Goal: Use online tool/utility: Utilize a website feature to perform a specific function

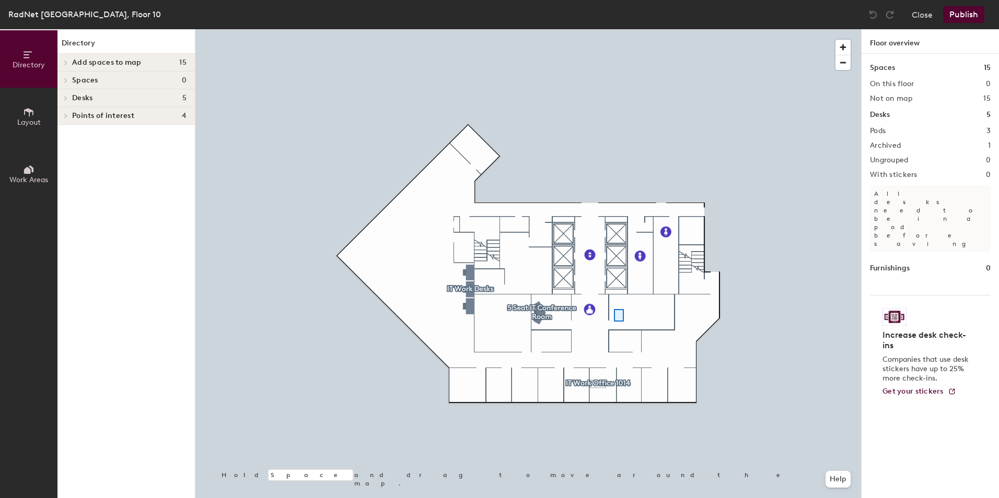
click at [615, 29] on div at bounding box center [527, 29] width 665 height 0
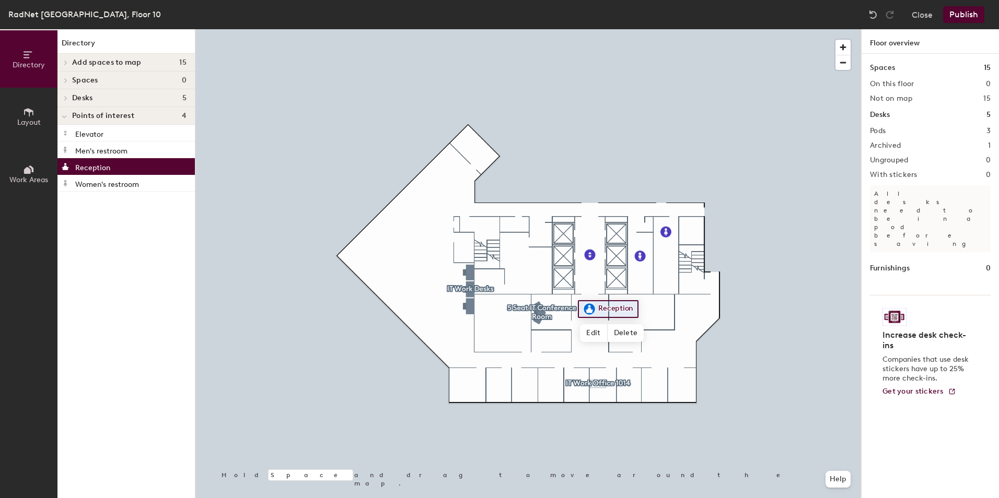
click at [736, 29] on div at bounding box center [527, 29] width 665 height 0
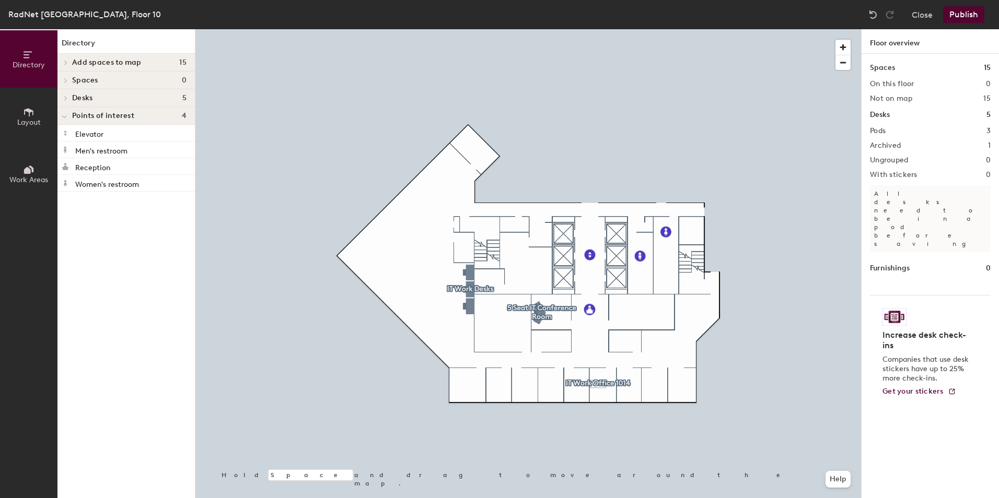
click at [37, 113] on button "Layout" at bounding box center [28, 116] width 57 height 57
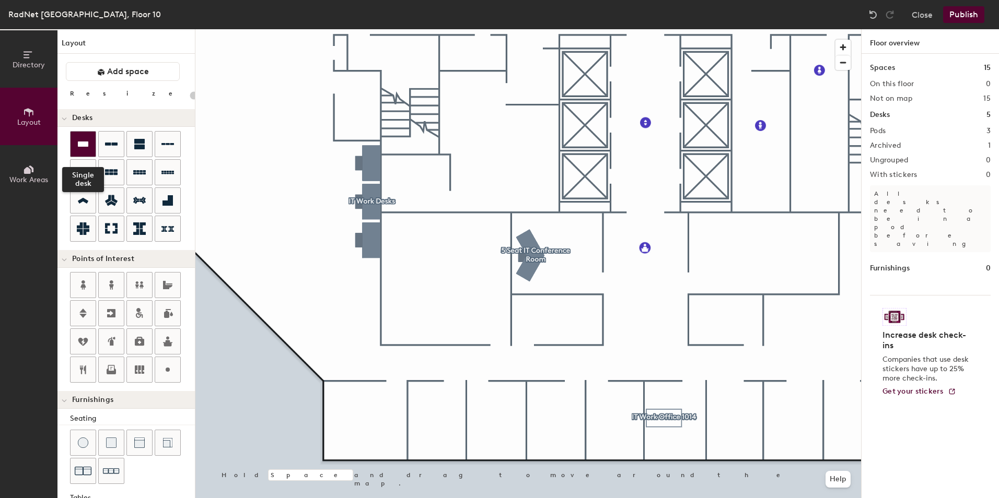
click at [75, 143] on div at bounding box center [83, 144] width 25 height 25
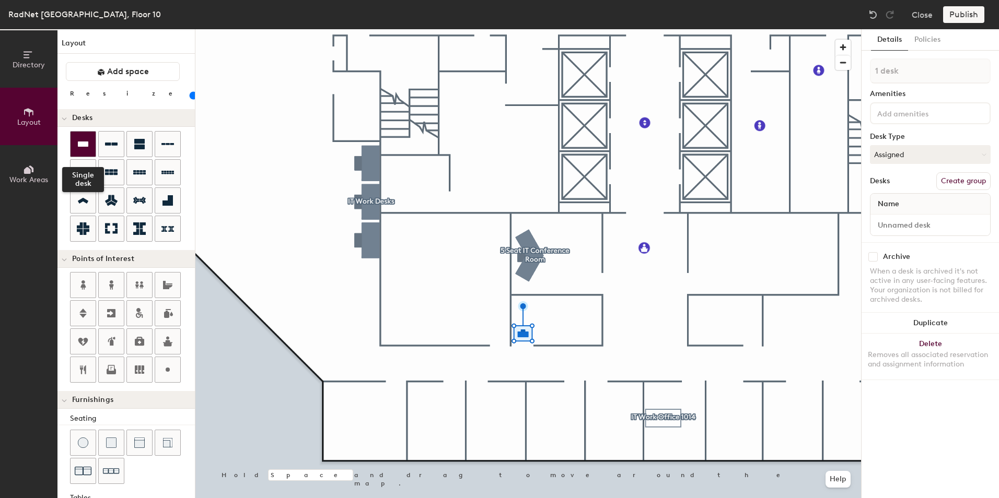
click at [81, 149] on icon at bounding box center [83, 144] width 13 height 13
click at [77, 144] on icon at bounding box center [83, 144] width 13 height 13
click at [546, 29] on div at bounding box center [527, 29] width 665 height 0
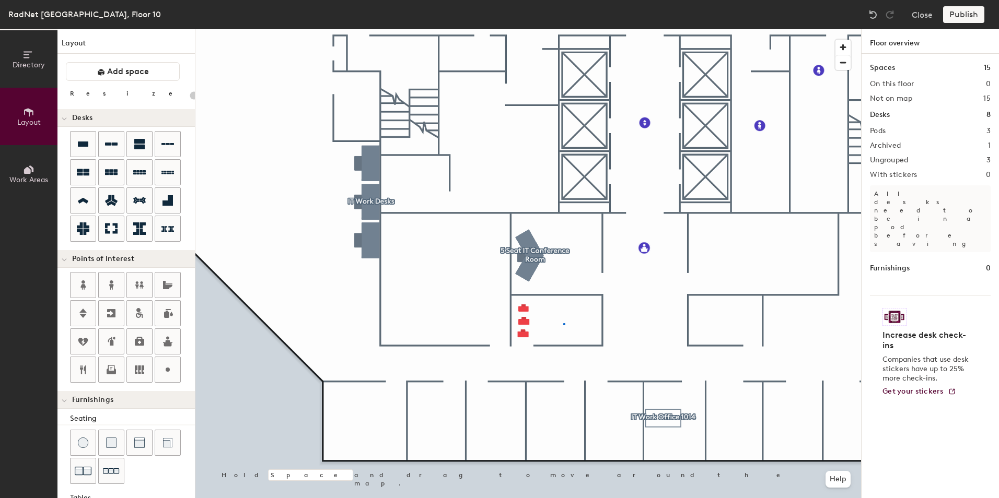
click at [563, 29] on div at bounding box center [527, 29] width 665 height 0
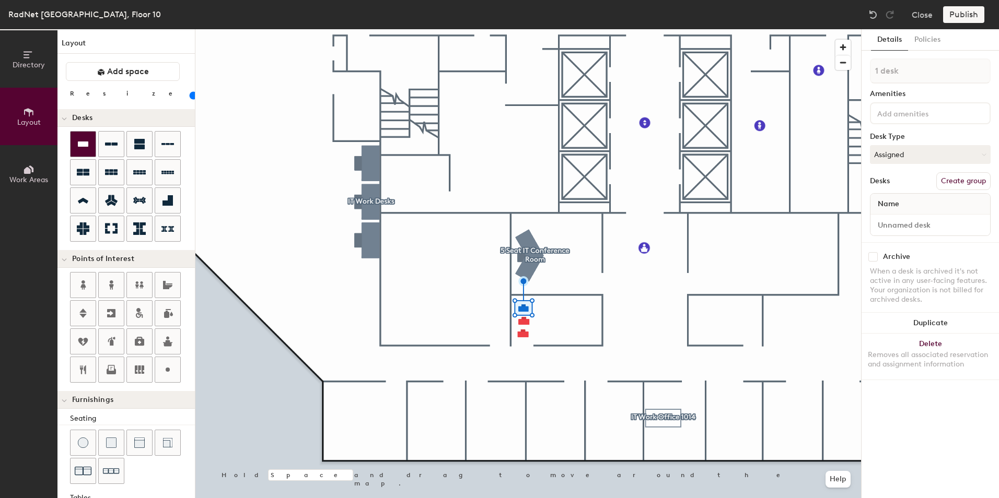
click at [91, 151] on div at bounding box center [83, 144] width 25 height 25
click at [83, 139] on icon at bounding box center [83, 144] width 13 height 13
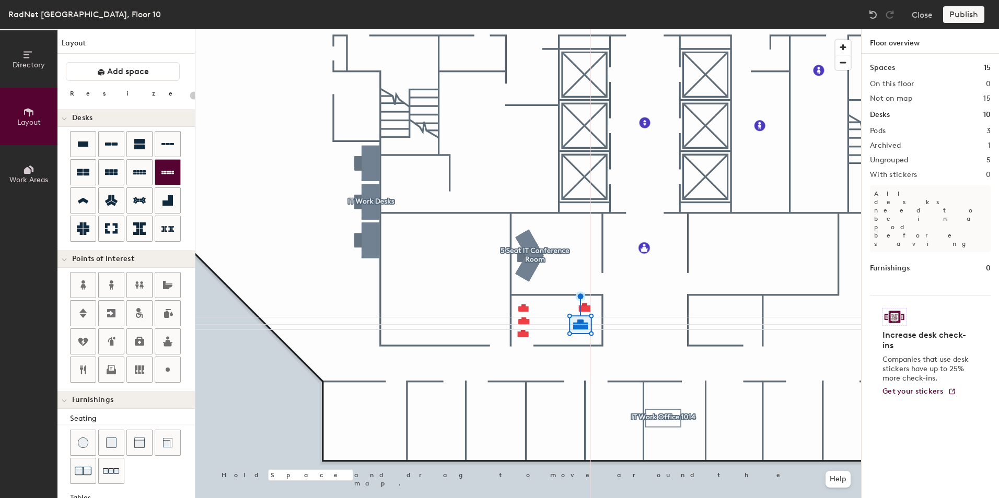
type input "20"
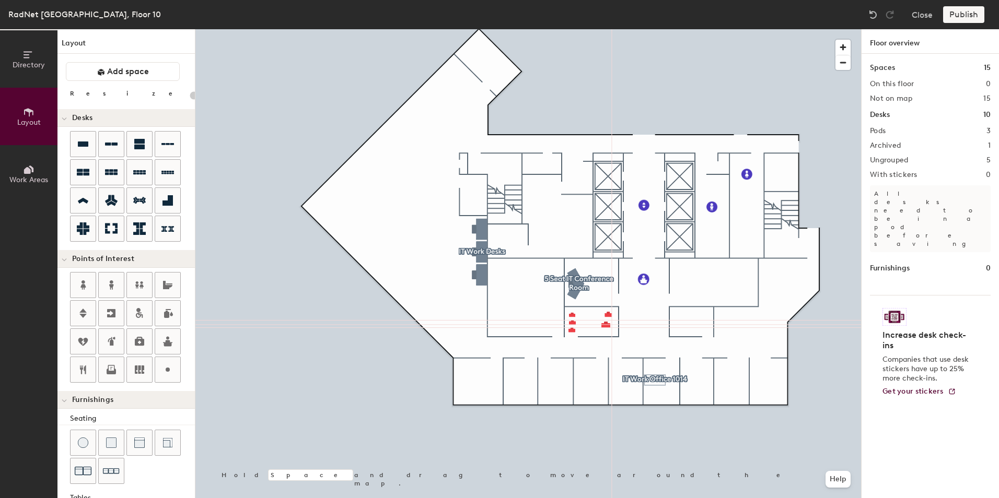
drag, startPoint x: 24, startPoint y: 59, endPoint x: 37, endPoint y: 63, distance: 14.2
click at [25, 61] on button "Directory" at bounding box center [28, 58] width 57 height 57
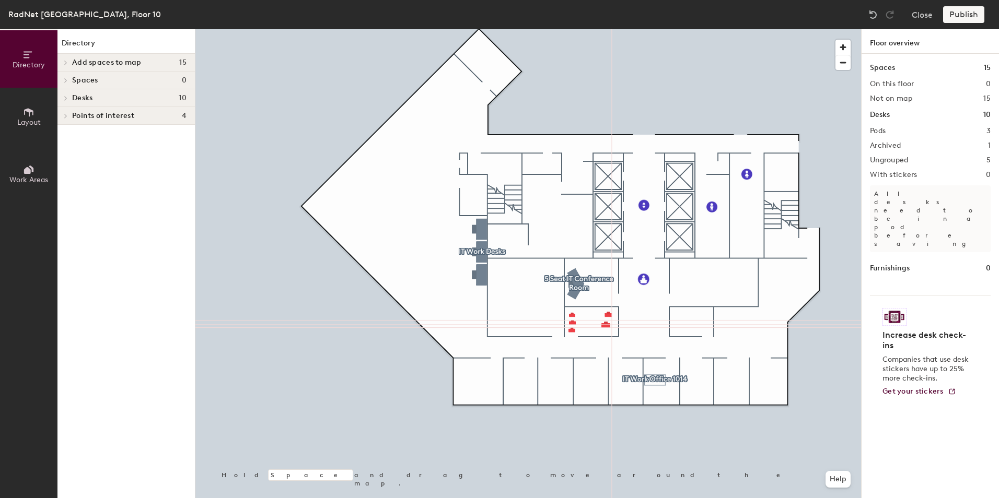
click at [73, 79] on span "Spaces" at bounding box center [85, 80] width 26 height 8
click at [917, 15] on button "Close" at bounding box center [921, 14] width 21 height 17
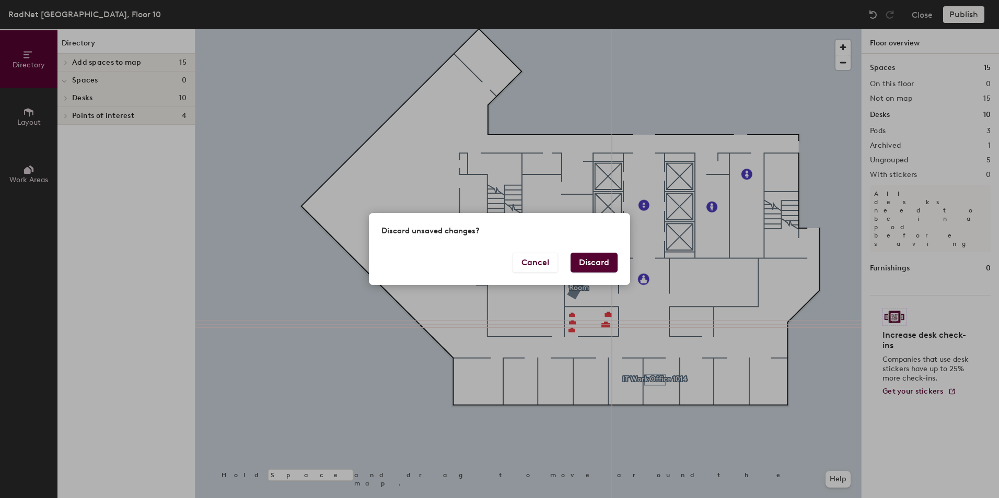
click at [601, 263] on button "Discard" at bounding box center [593, 263] width 47 height 20
